Goal: Task Accomplishment & Management: Use online tool/utility

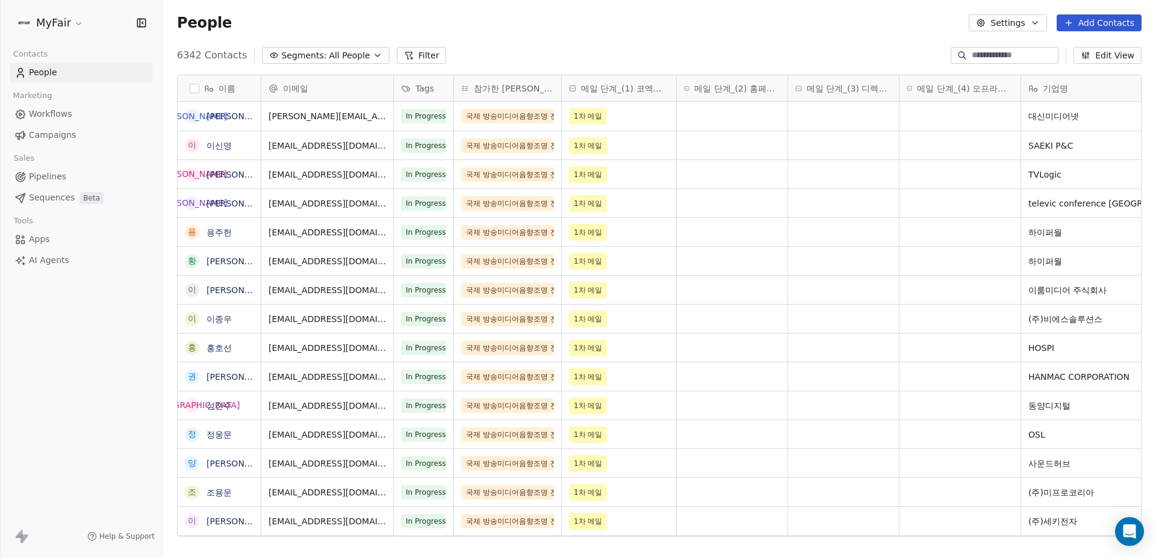
scroll to position [482, 985]
click at [69, 106] on link "Workflows" at bounding box center [81, 114] width 143 height 20
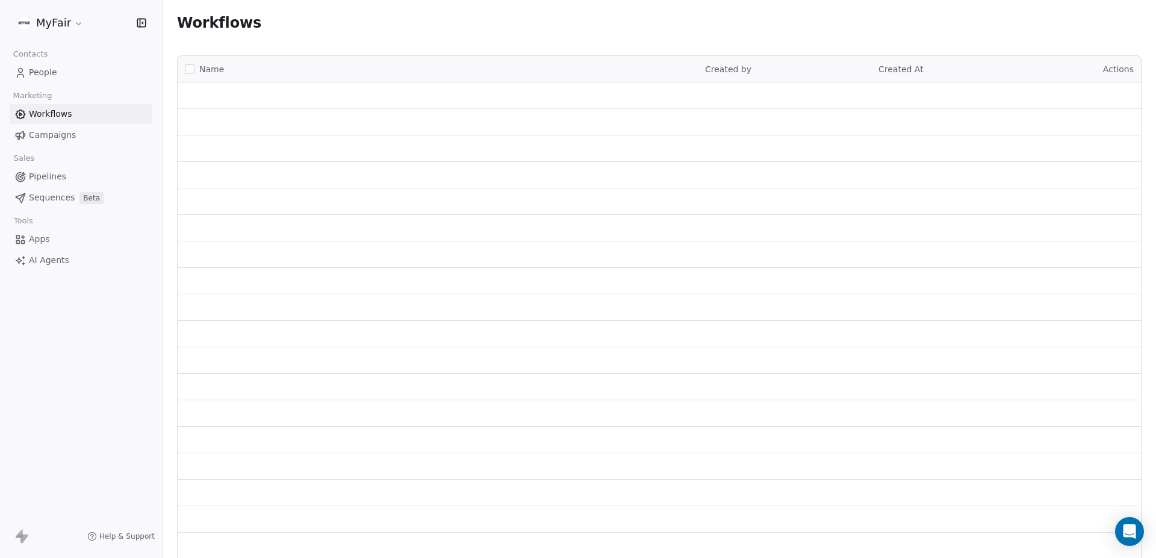
click at [67, 129] on span "Campaigns" at bounding box center [52, 135] width 47 height 13
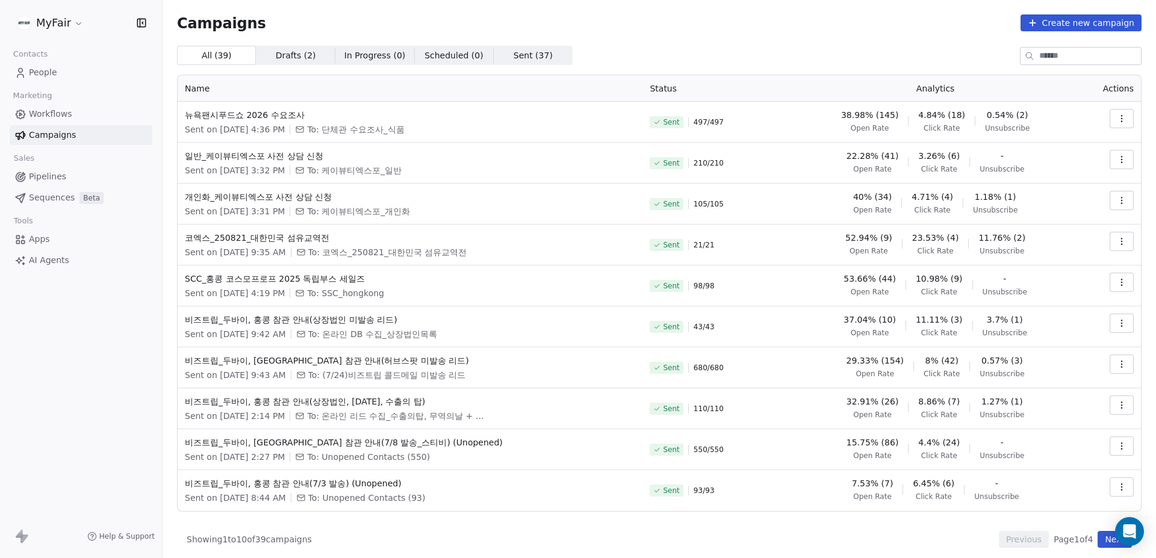
click at [815, 28] on div "Campaigns Create new campaign" at bounding box center [659, 22] width 965 height 17
click at [818, 43] on div "Campaigns Create new campaign All ( 39 ) All ( 39 ) Drafts ( 2 ) Drafts ( 2 ) I…" at bounding box center [659, 281] width 965 height 534
click at [870, 29] on div "Campaigns Create new campaign" at bounding box center [659, 22] width 965 height 17
click at [1117, 118] on icon "button" at bounding box center [1122, 119] width 10 height 10
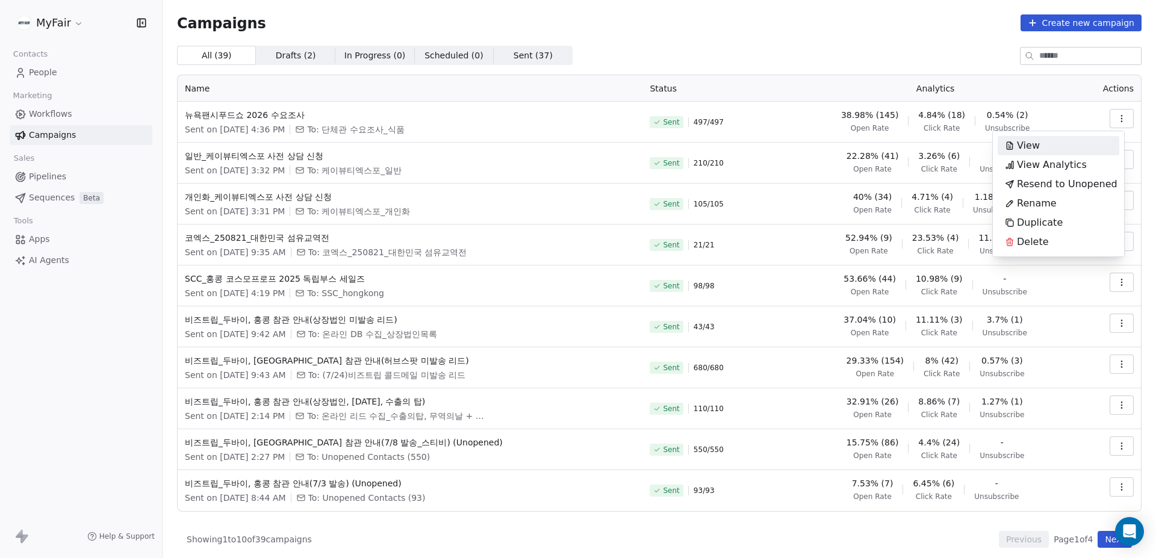
click at [1118, 116] on html "MyFair Contacts People Marketing Workflows Campaigns Sales Pipelines Sequences …" at bounding box center [578, 279] width 1156 height 558
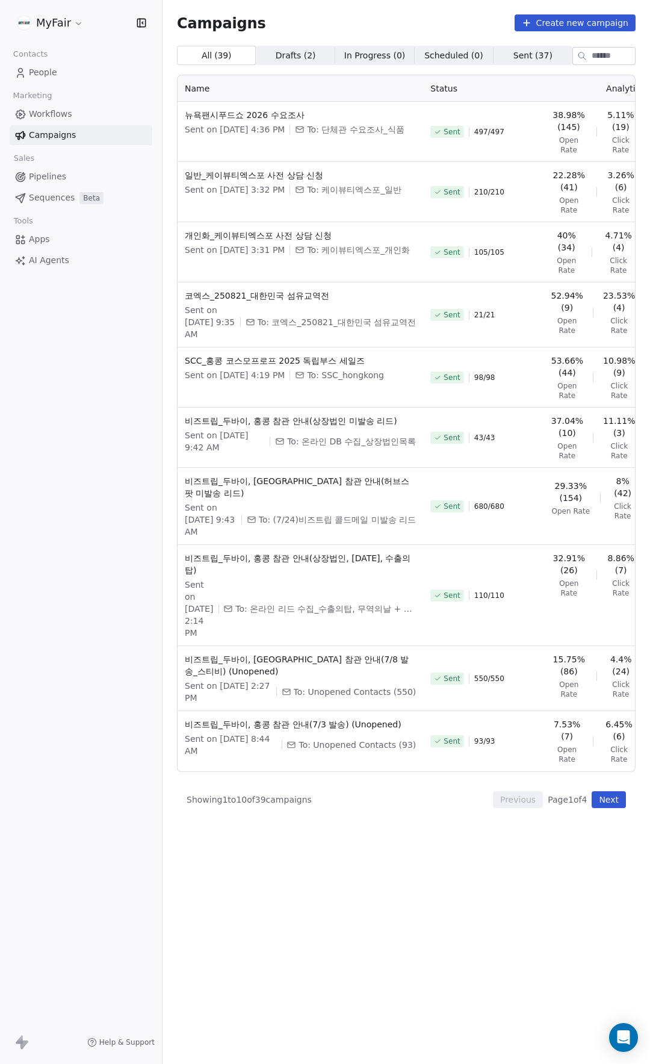
click at [407, 15] on div "Campaigns Create new campaign" at bounding box center [406, 22] width 459 height 17
